Goal: Task Accomplishment & Management: Complete application form

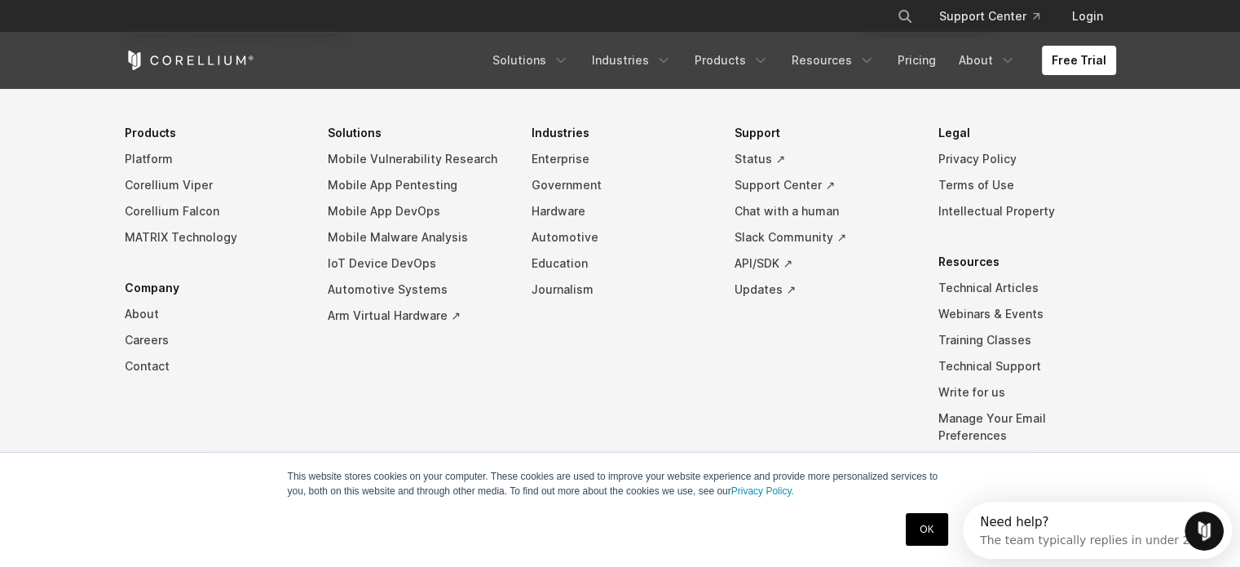
click at [939, 524] on link "OK" at bounding box center [927, 529] width 42 height 33
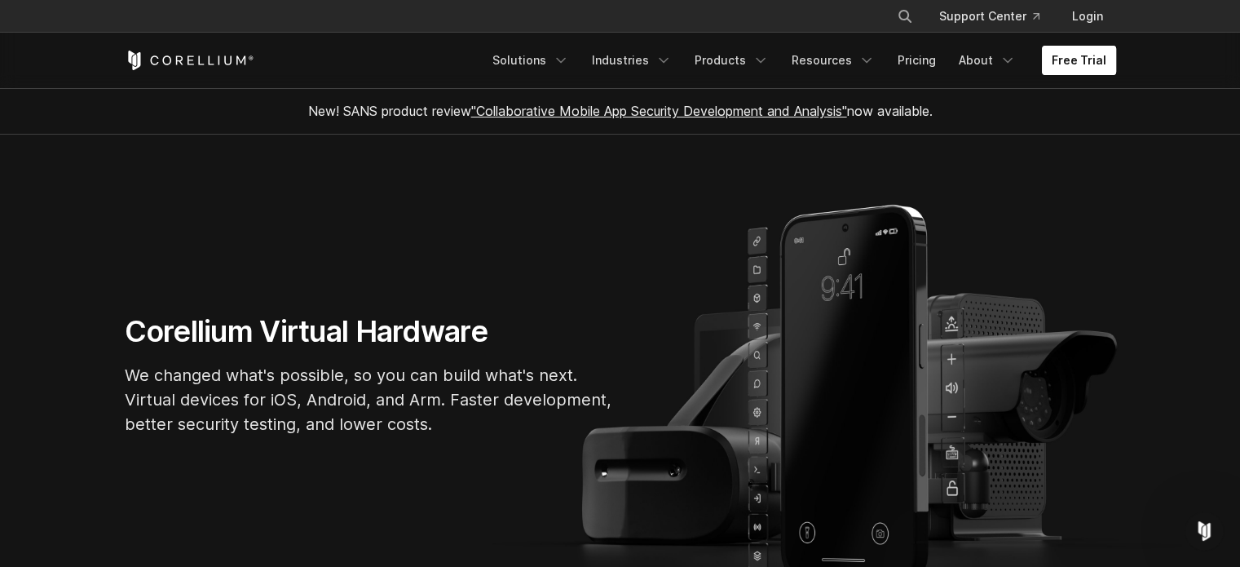
click at [1070, 55] on link "Free Trial" at bounding box center [1079, 60] width 74 height 29
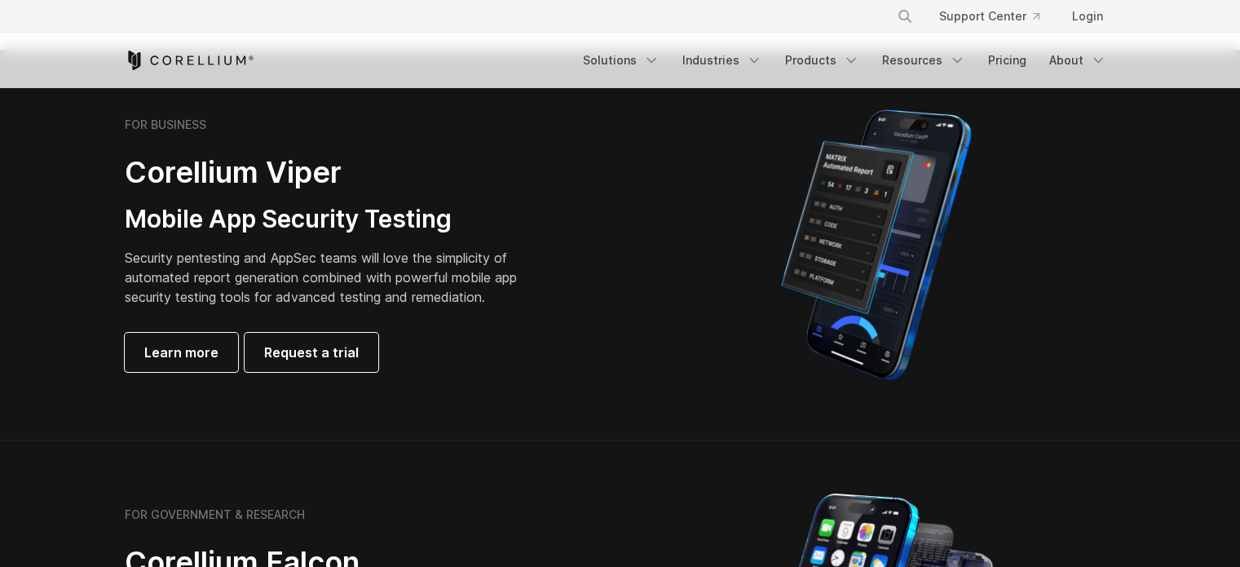
scroll to position [375, 0]
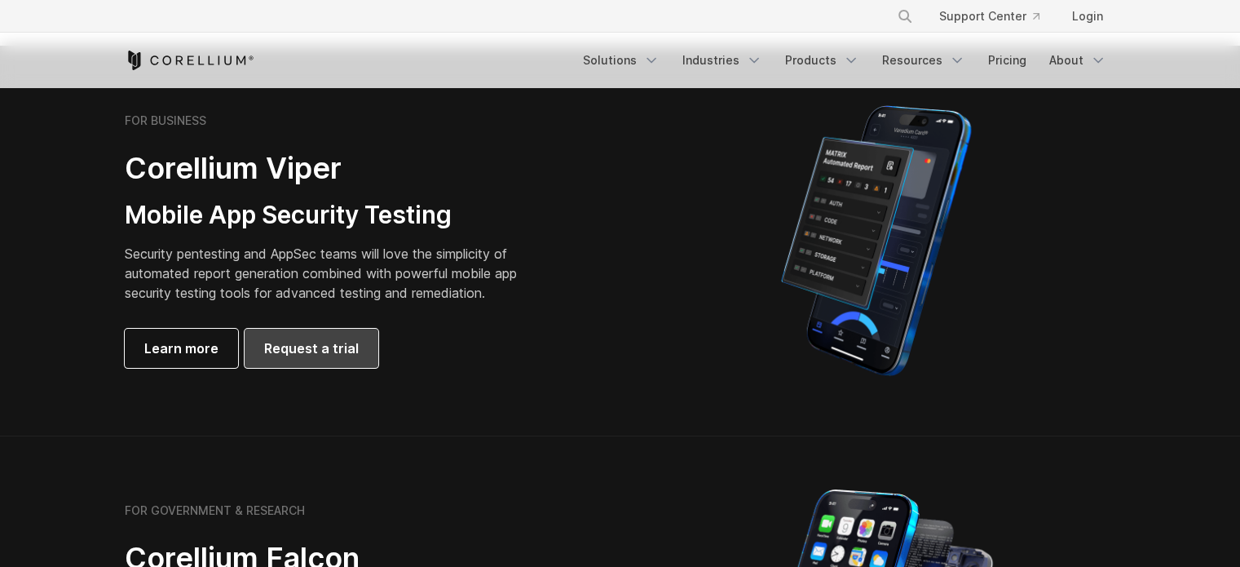
click at [298, 346] on span "Request a trial" at bounding box center [311, 348] width 95 height 20
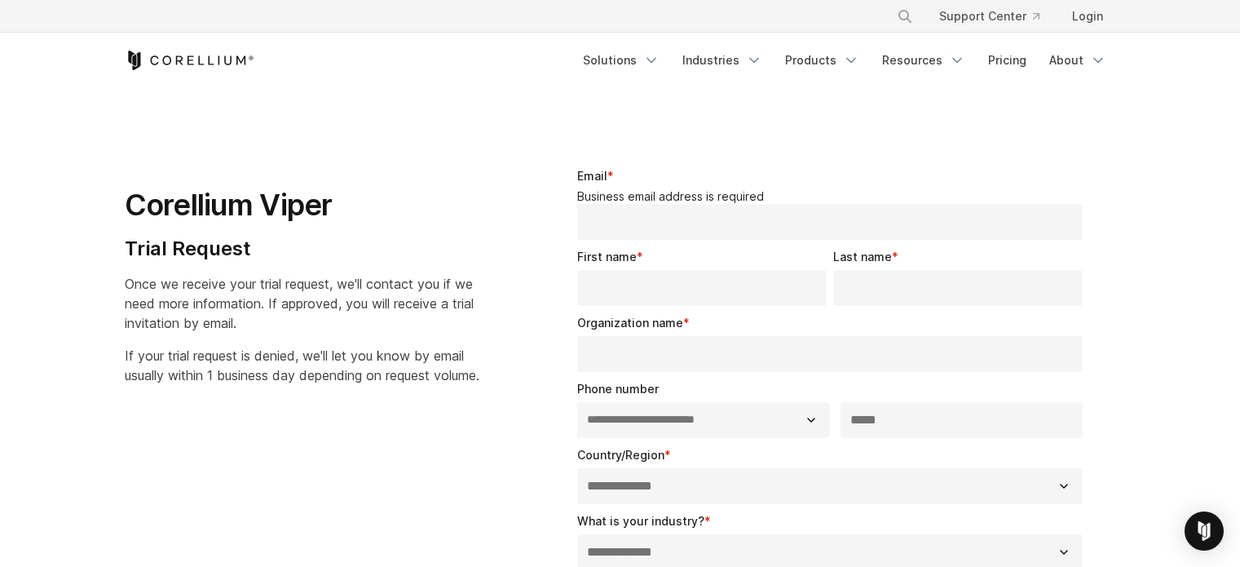
select select "**"
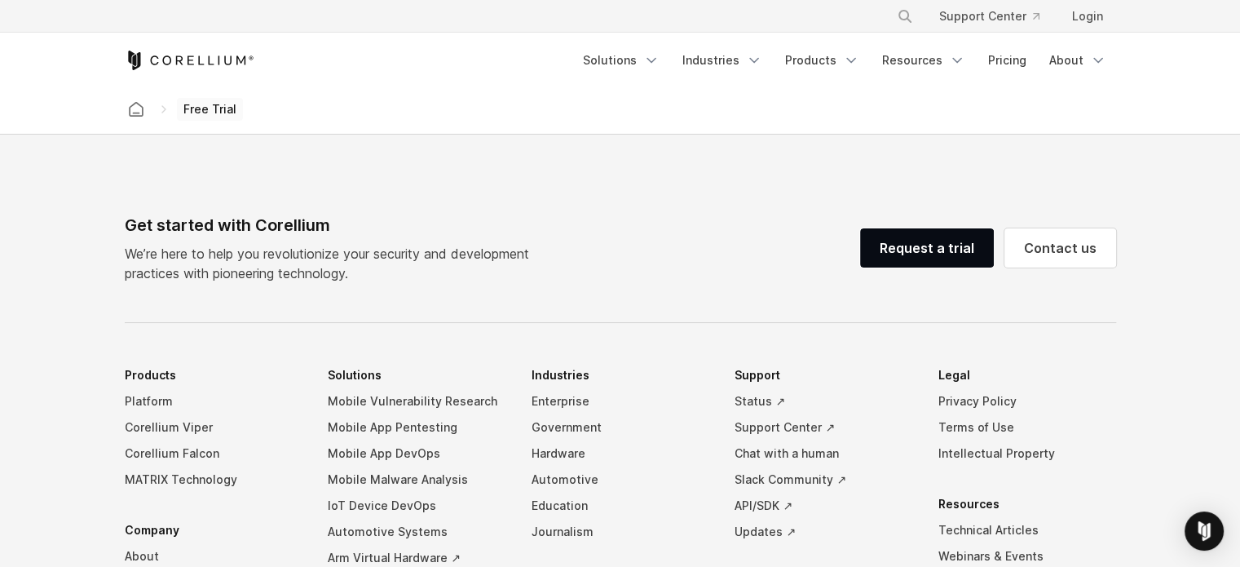
scroll to position [994, 0]
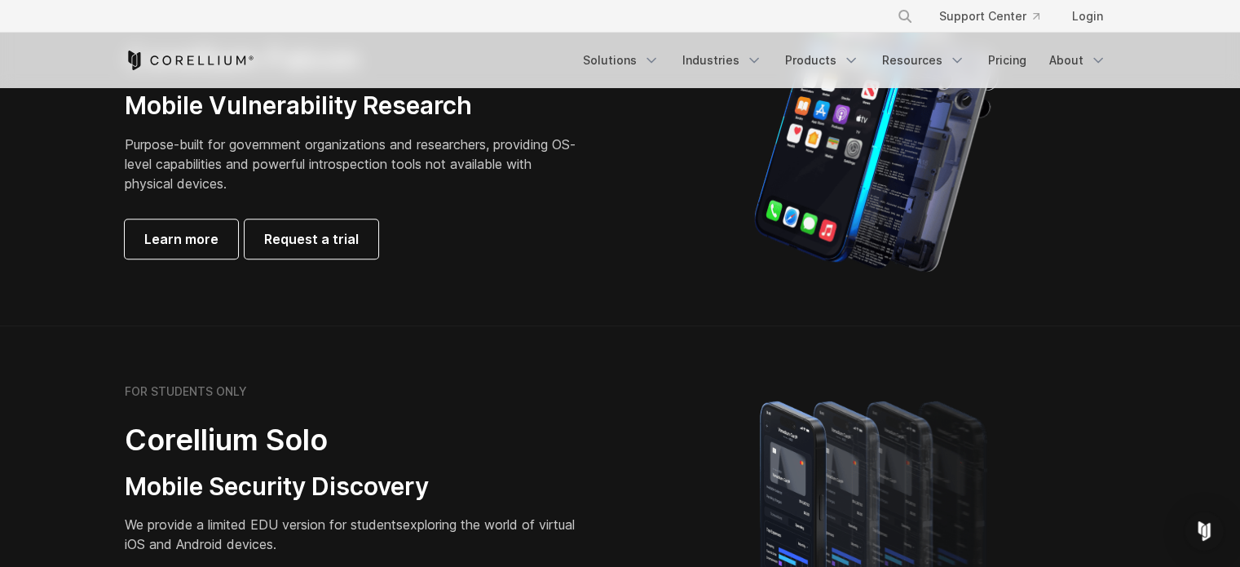
scroll to position [1226, 0]
